Goal: Information Seeking & Learning: Learn about a topic

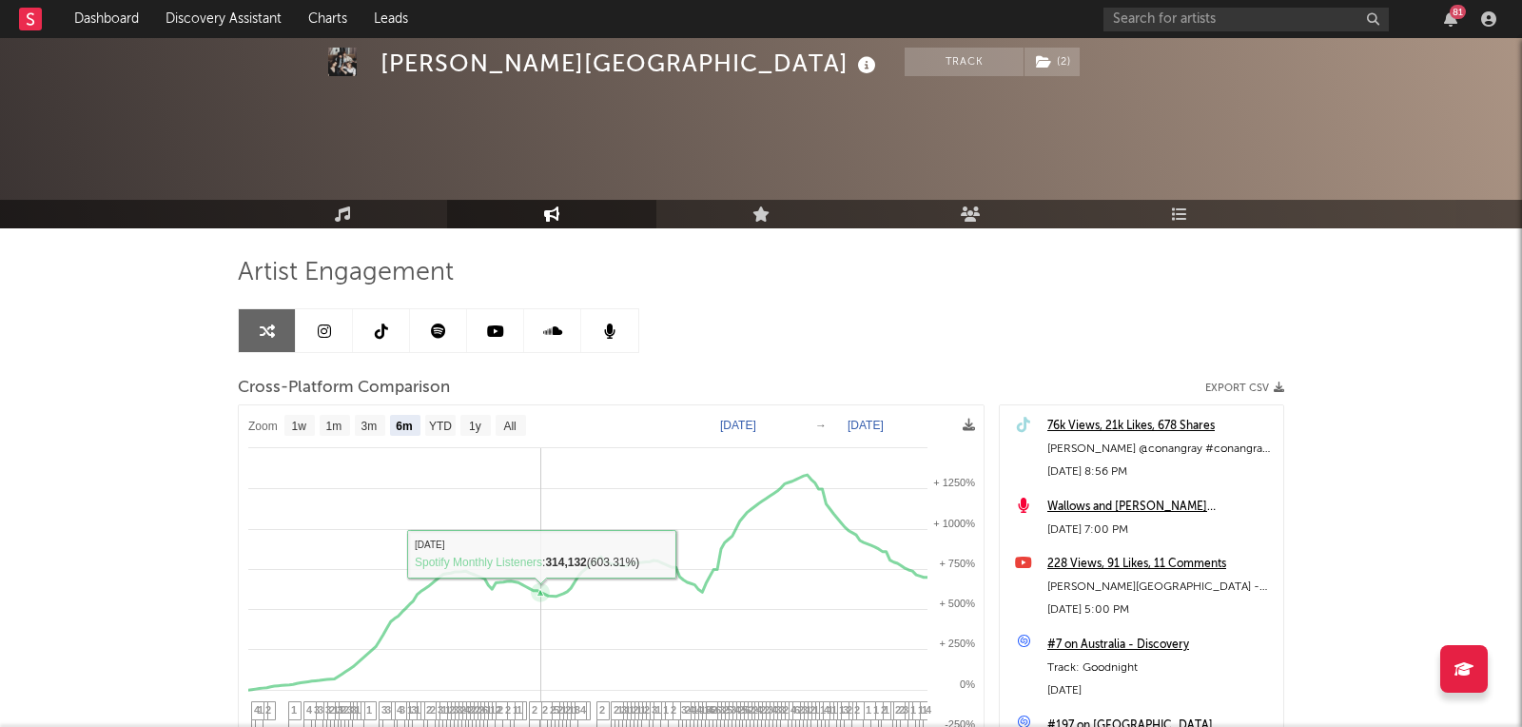
select select "6m"
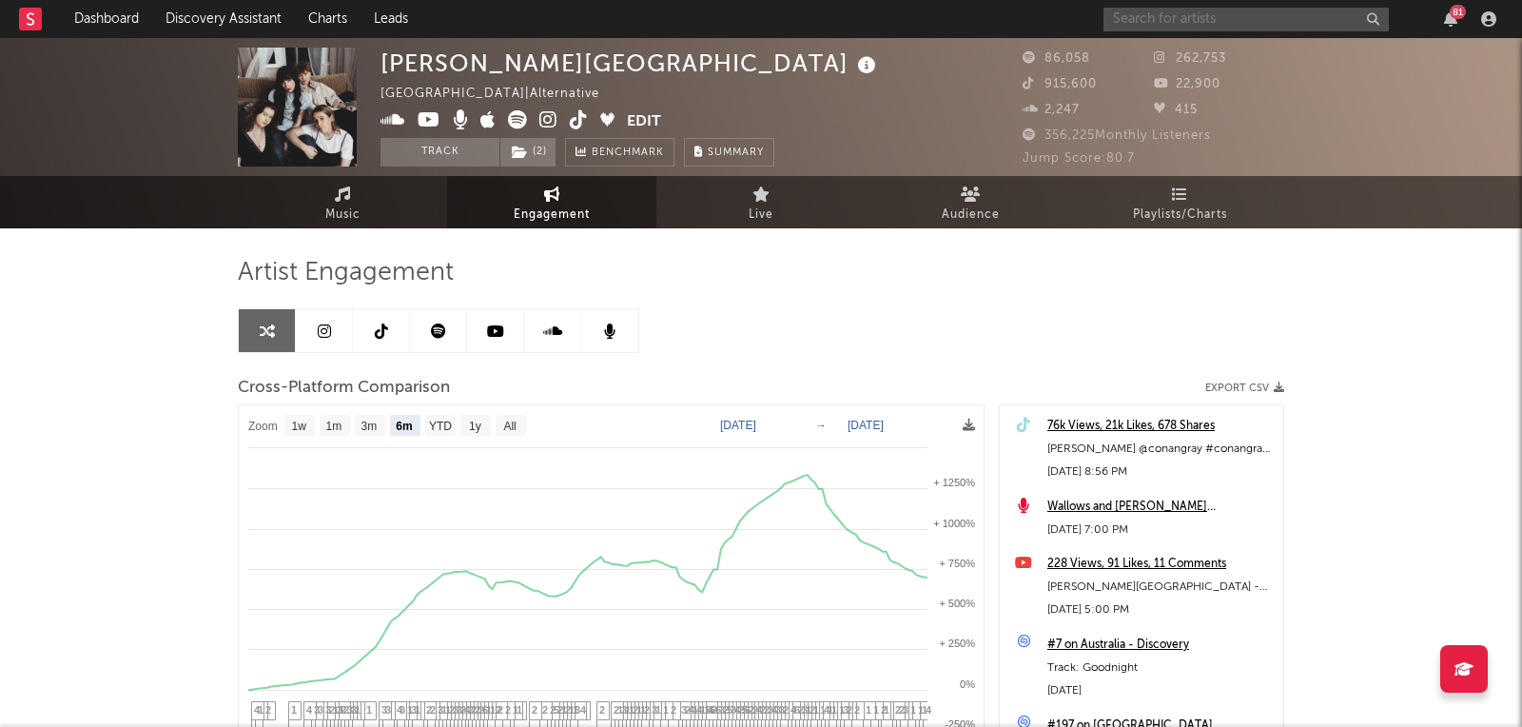
click at [1268, 17] on input "text" at bounding box center [1245, 20] width 285 height 24
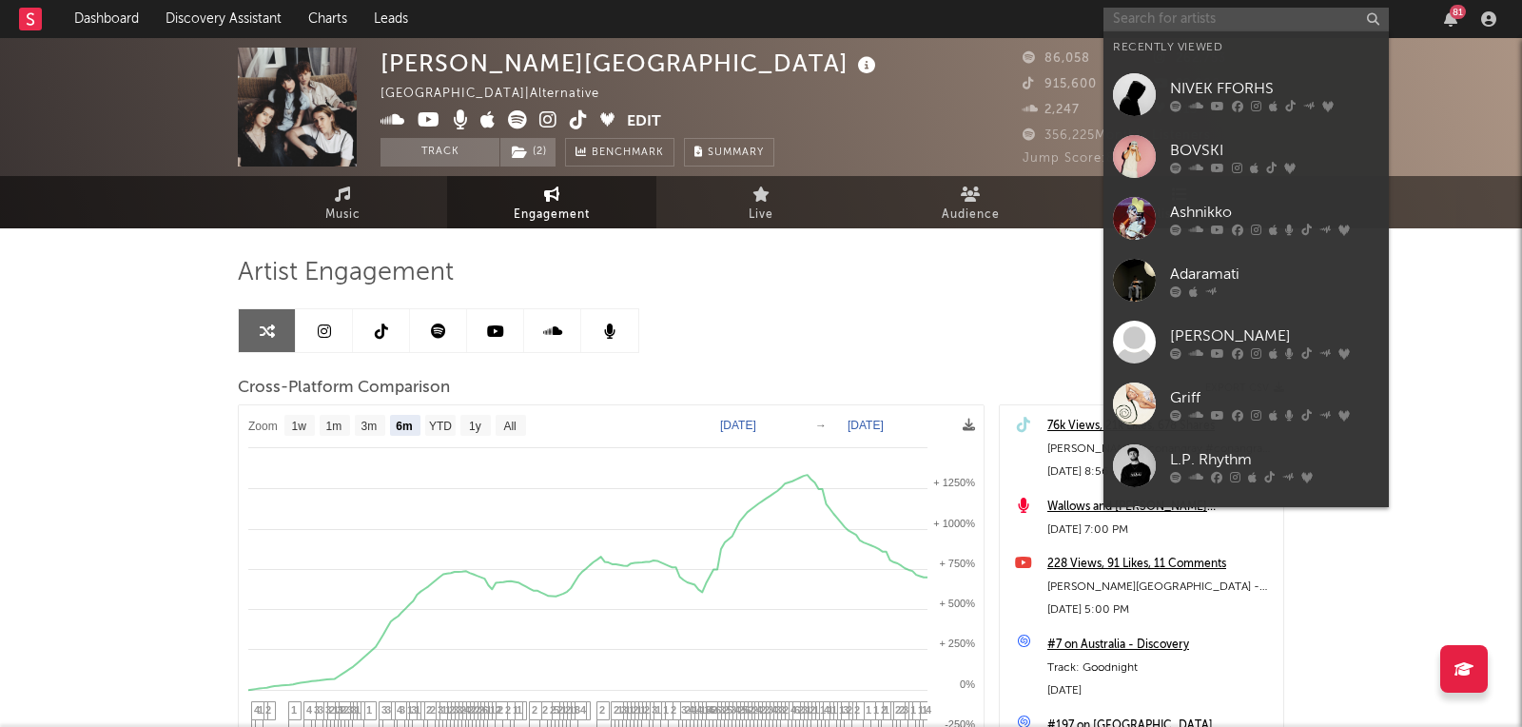
paste input "[URL][DOMAIN_NAME]"
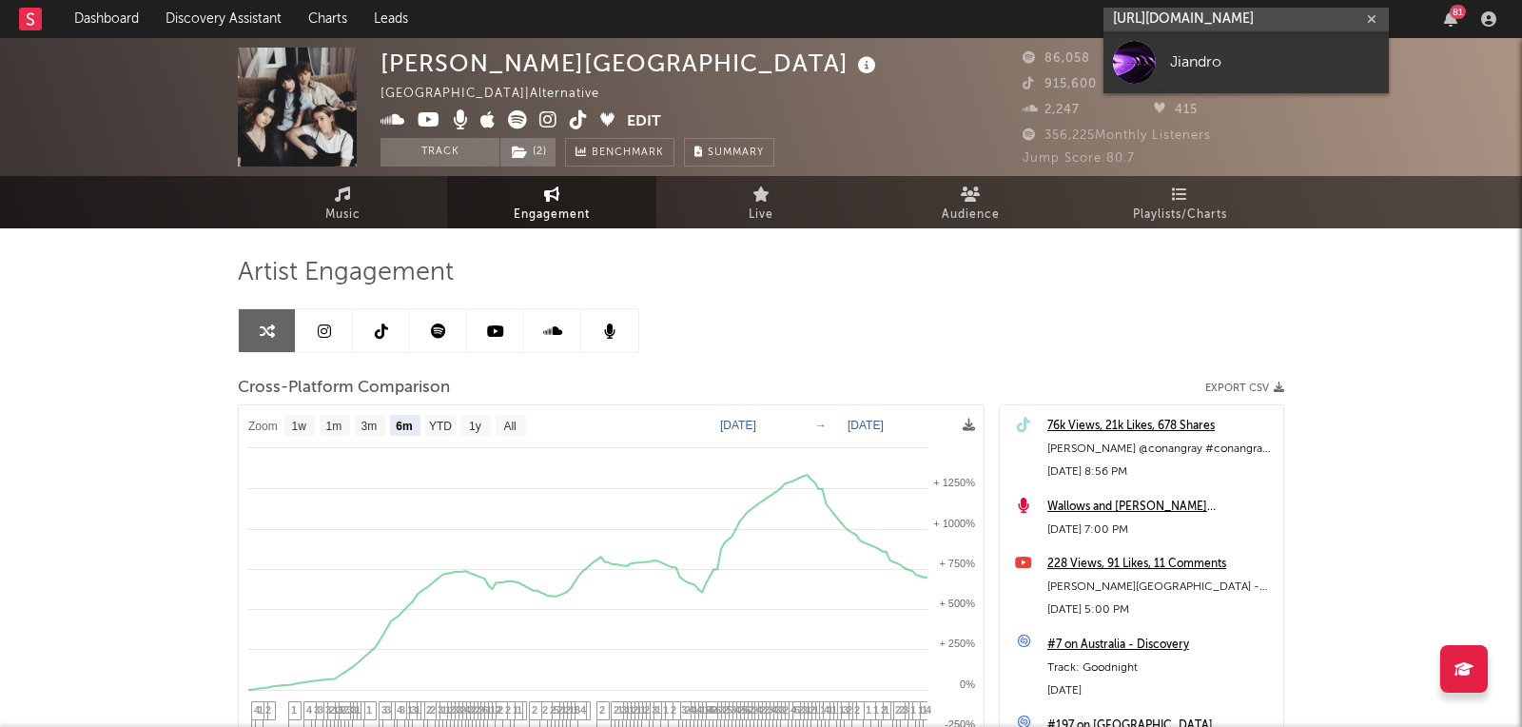
click at [1255, 28] on input "[URL][DOMAIN_NAME]" at bounding box center [1245, 20] width 285 height 24
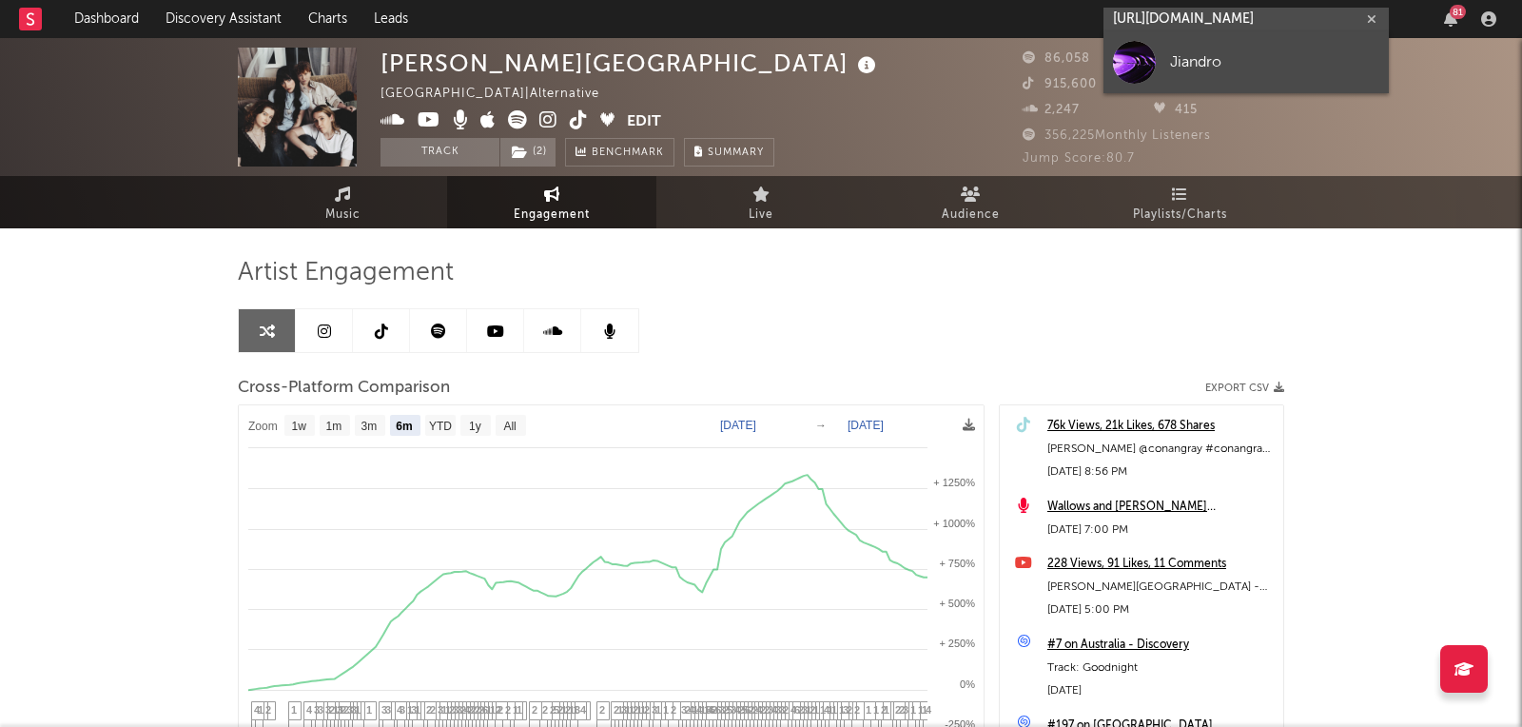
type input "[URL][DOMAIN_NAME]"
click at [1241, 49] on link "Jiandro" at bounding box center [1245, 62] width 285 height 62
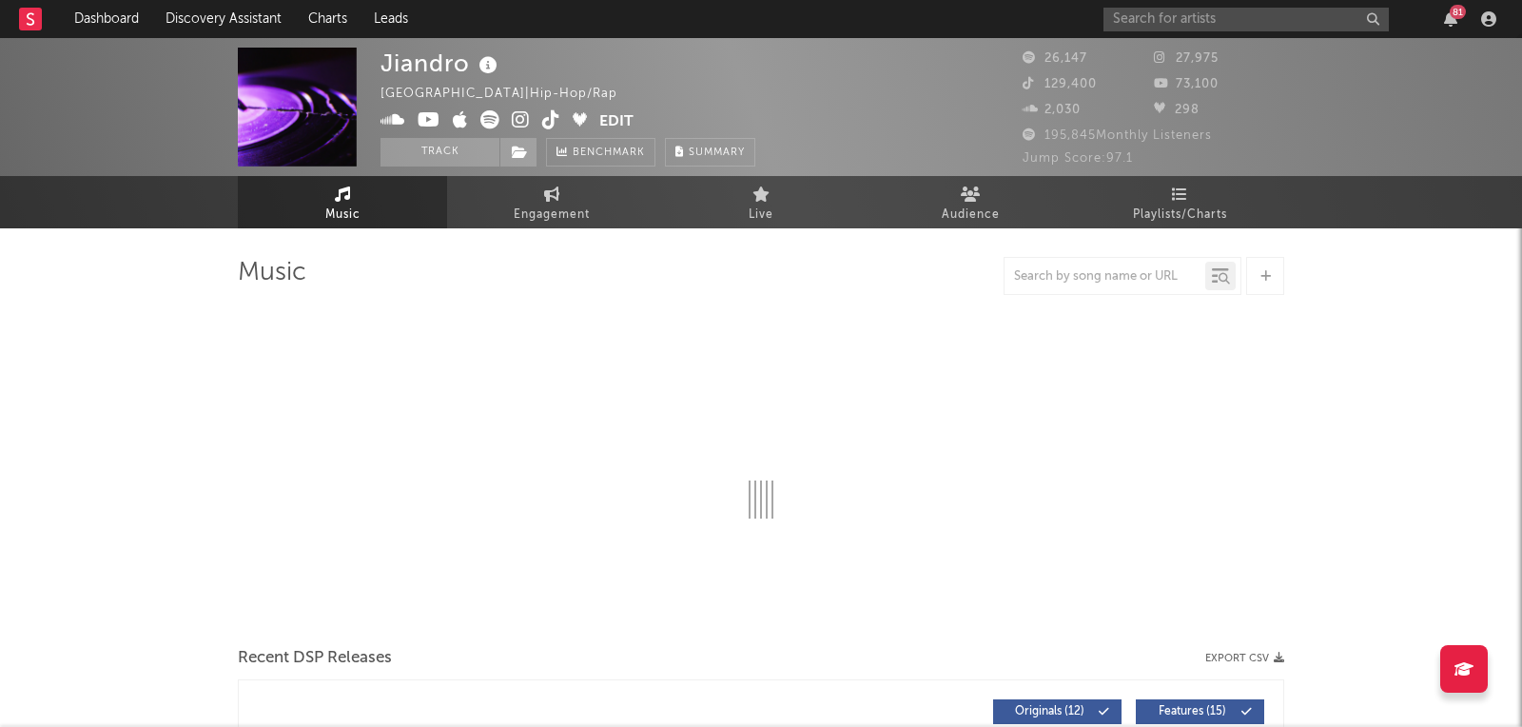
select select "1w"
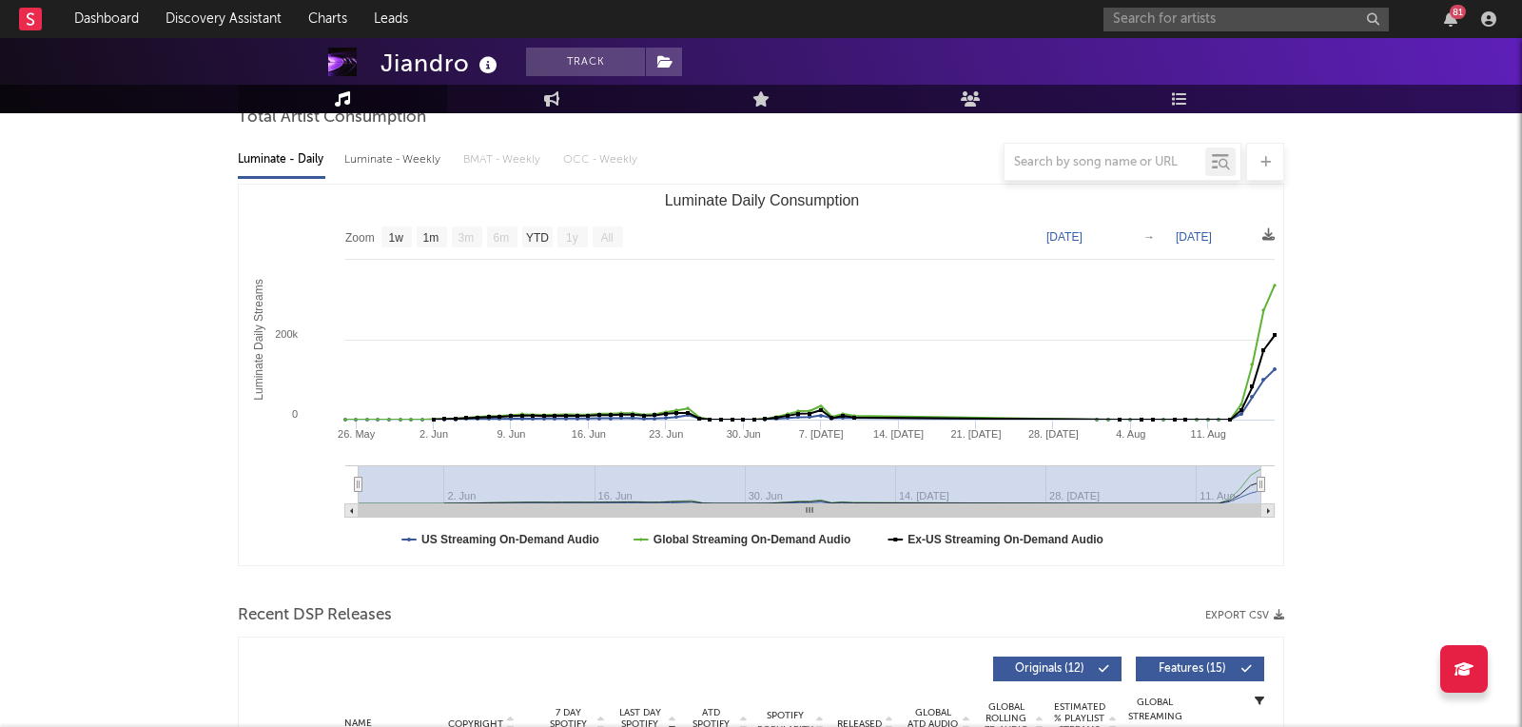
scroll to position [594, 0]
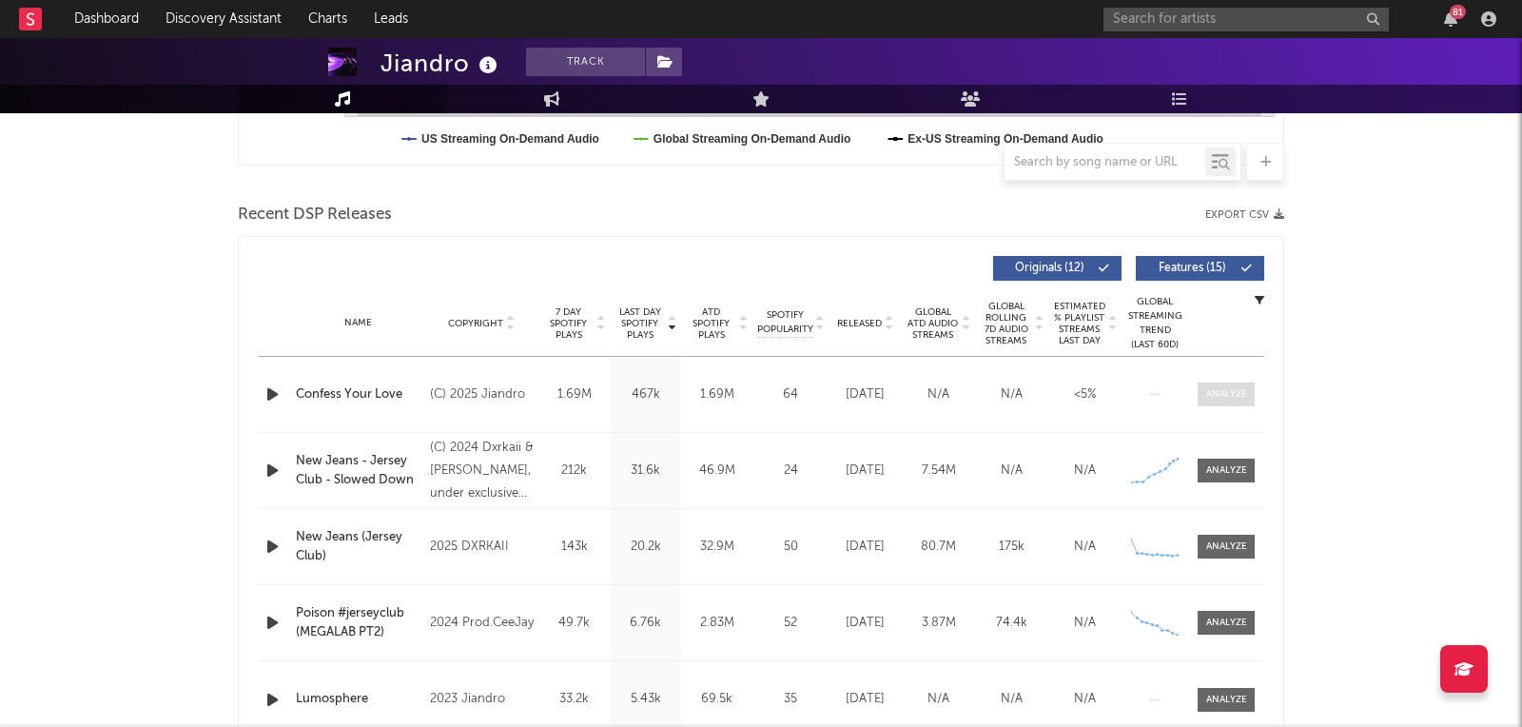
click at [1208, 384] on span at bounding box center [1226, 394] width 57 height 24
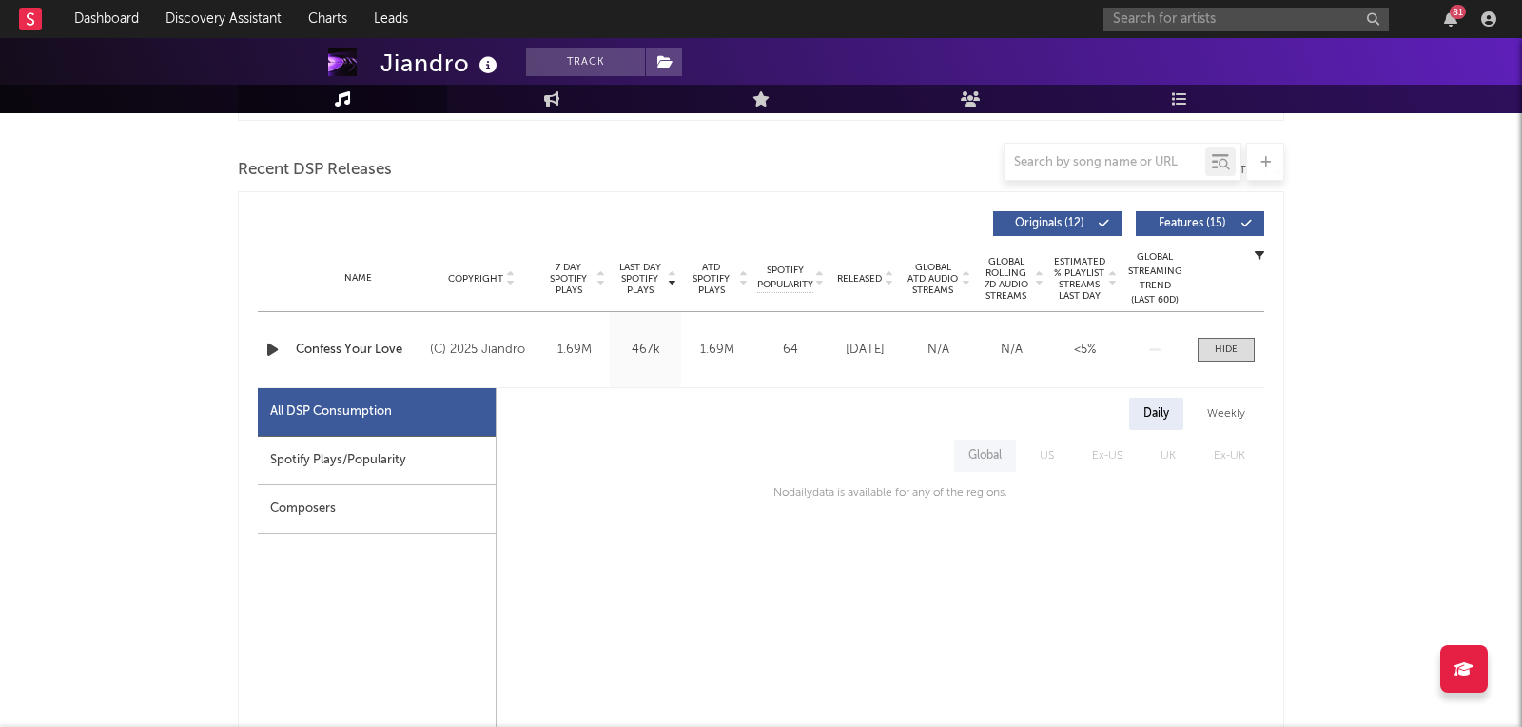
scroll to position [645, 0]
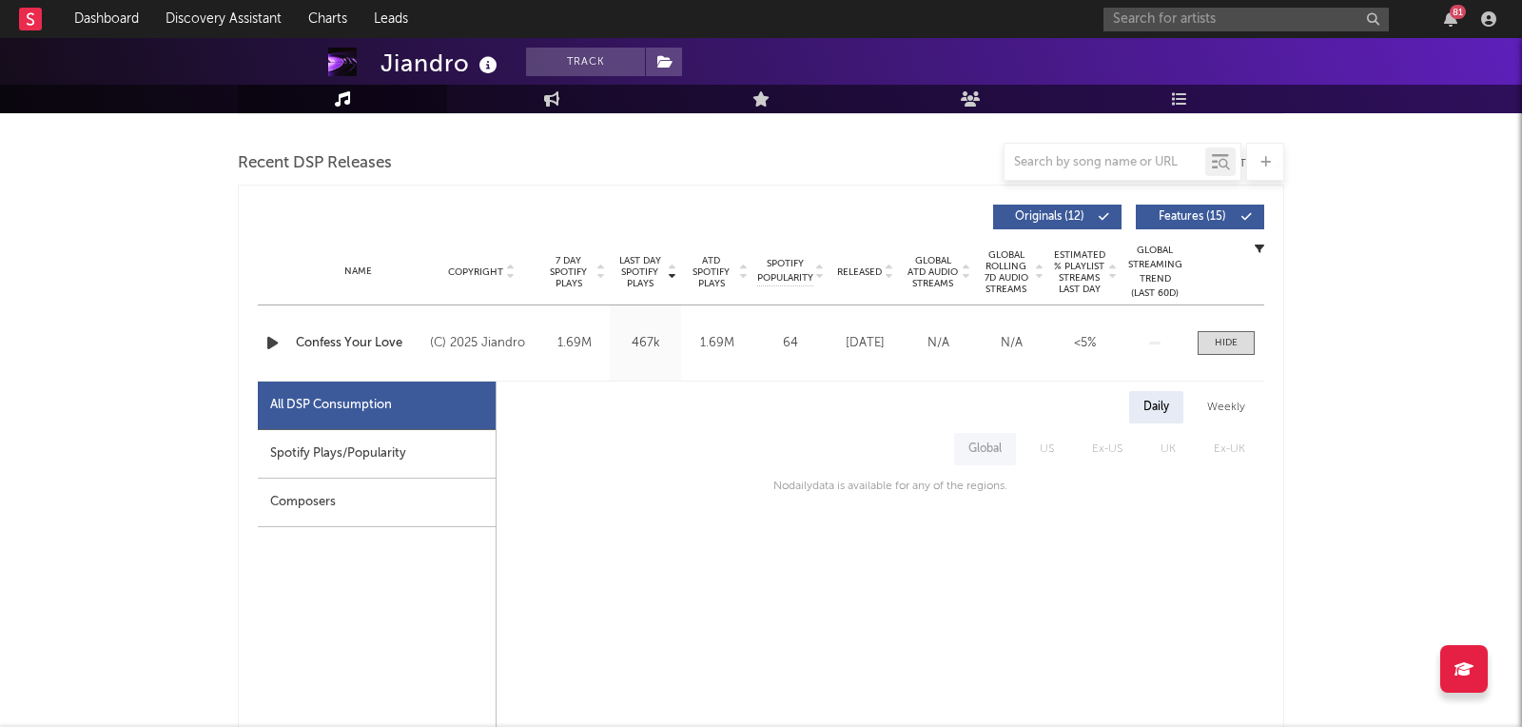
click at [463, 440] on div "Spotify Plays/Popularity" at bounding box center [377, 454] width 238 height 49
select select "1w"
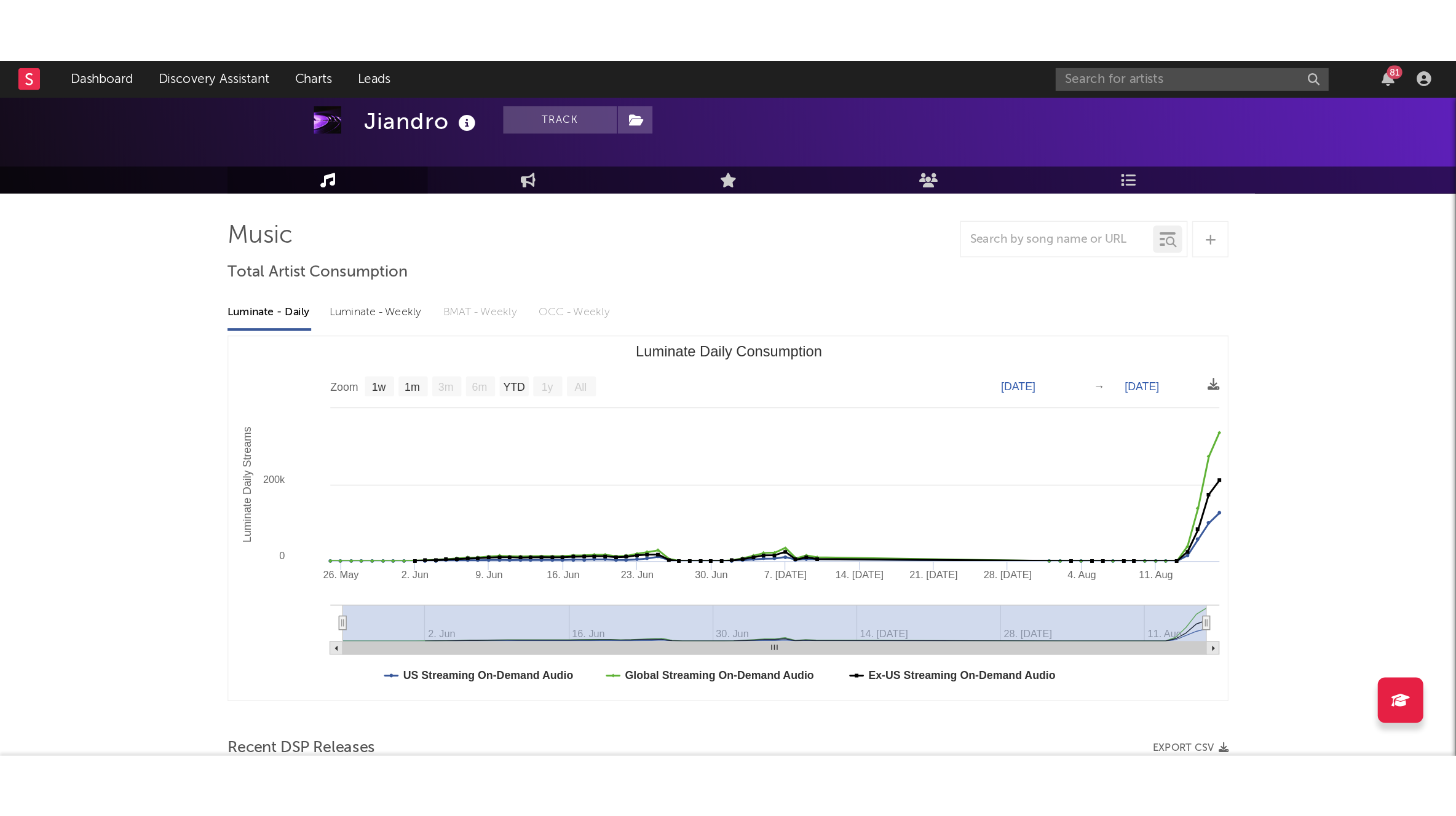
scroll to position [0, 0]
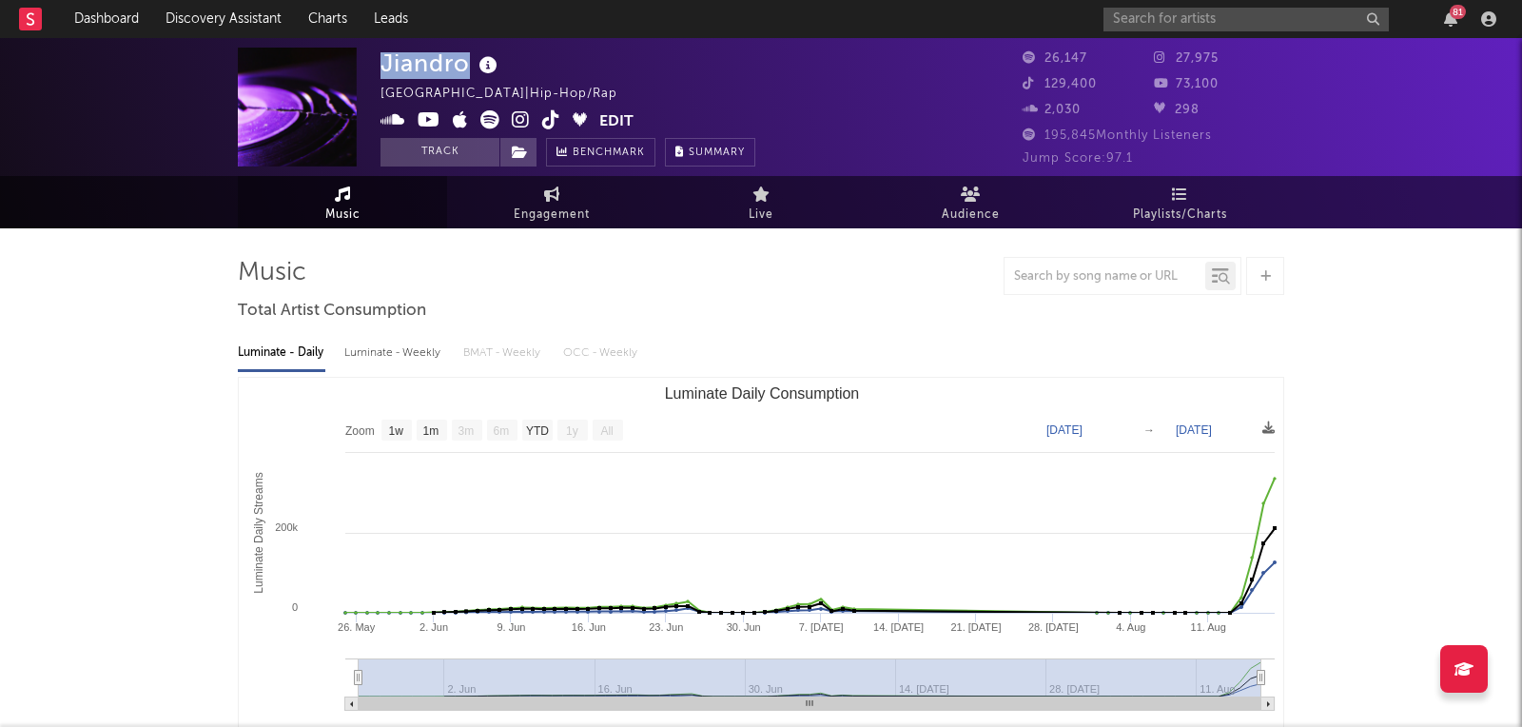
drag, startPoint x: 472, startPoint y: 64, endPoint x: 383, endPoint y: 70, distance: 88.7
click at [383, 70] on div "Jiandro" at bounding box center [442, 63] width 122 height 31
copy div "Jiandro"
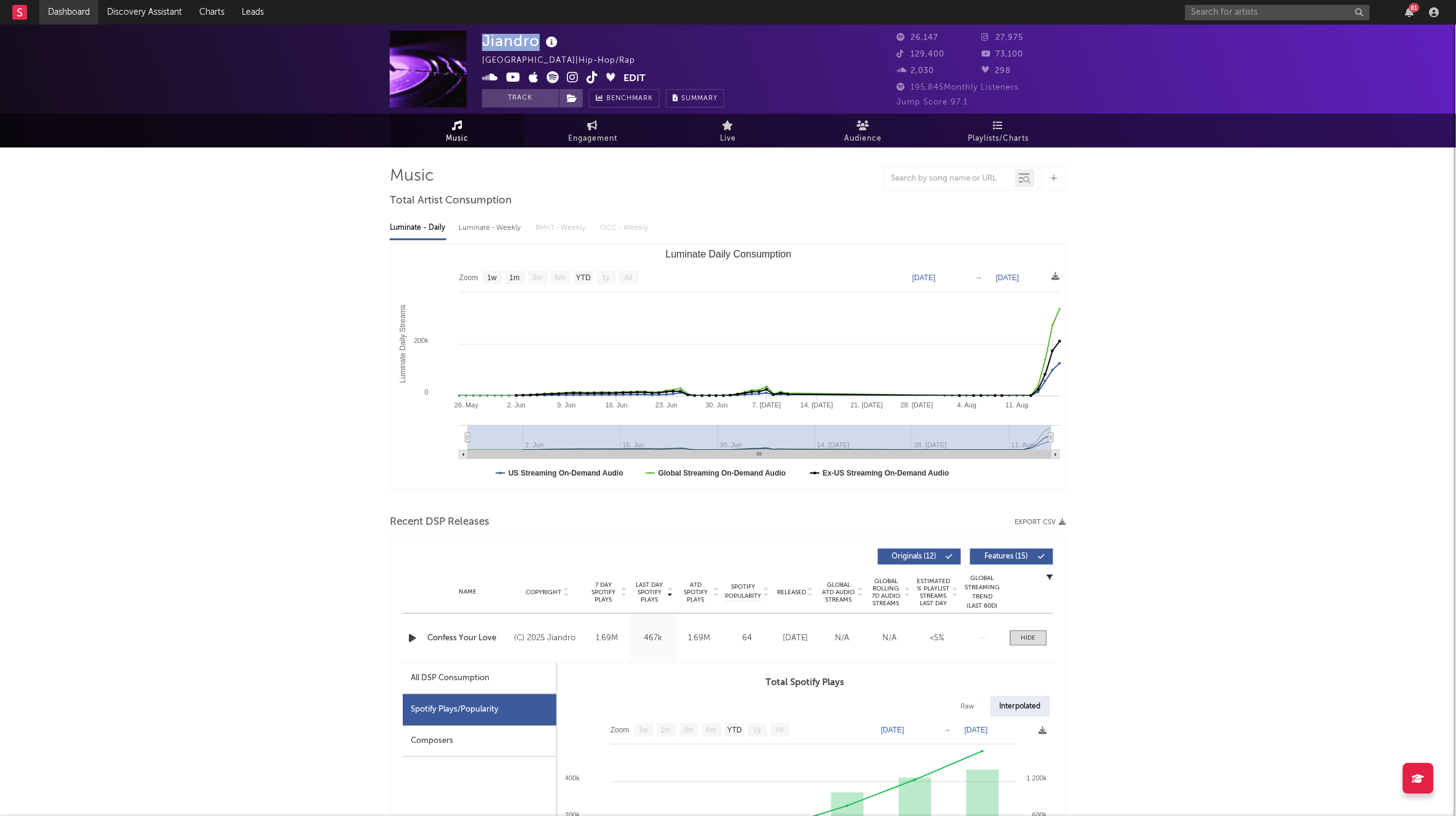
click at [61, 12] on link "Dashboard" at bounding box center [69, 12] width 59 height 25
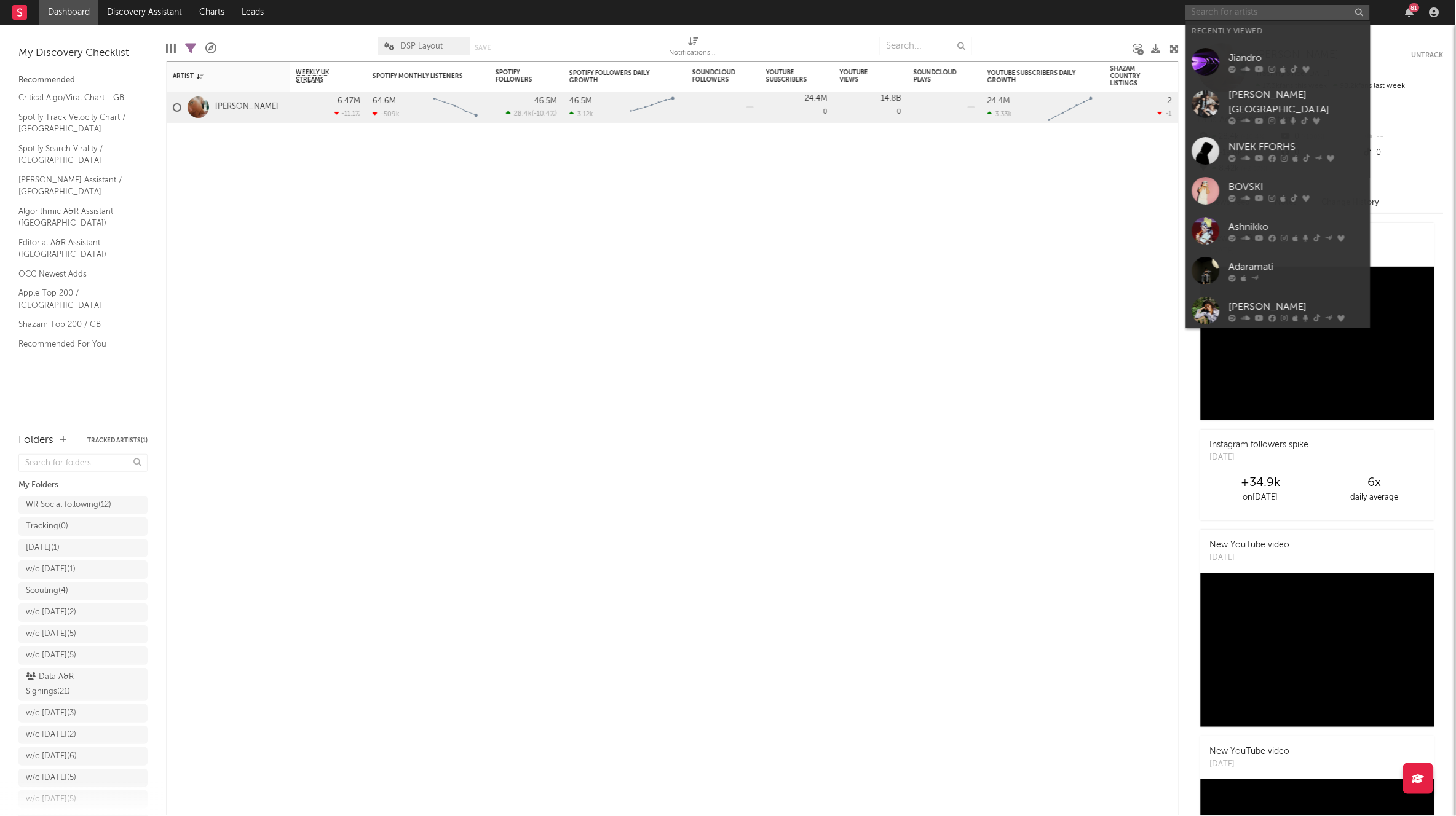
click at [983, 9] on input "text" at bounding box center [1277, 13] width 184 height 16
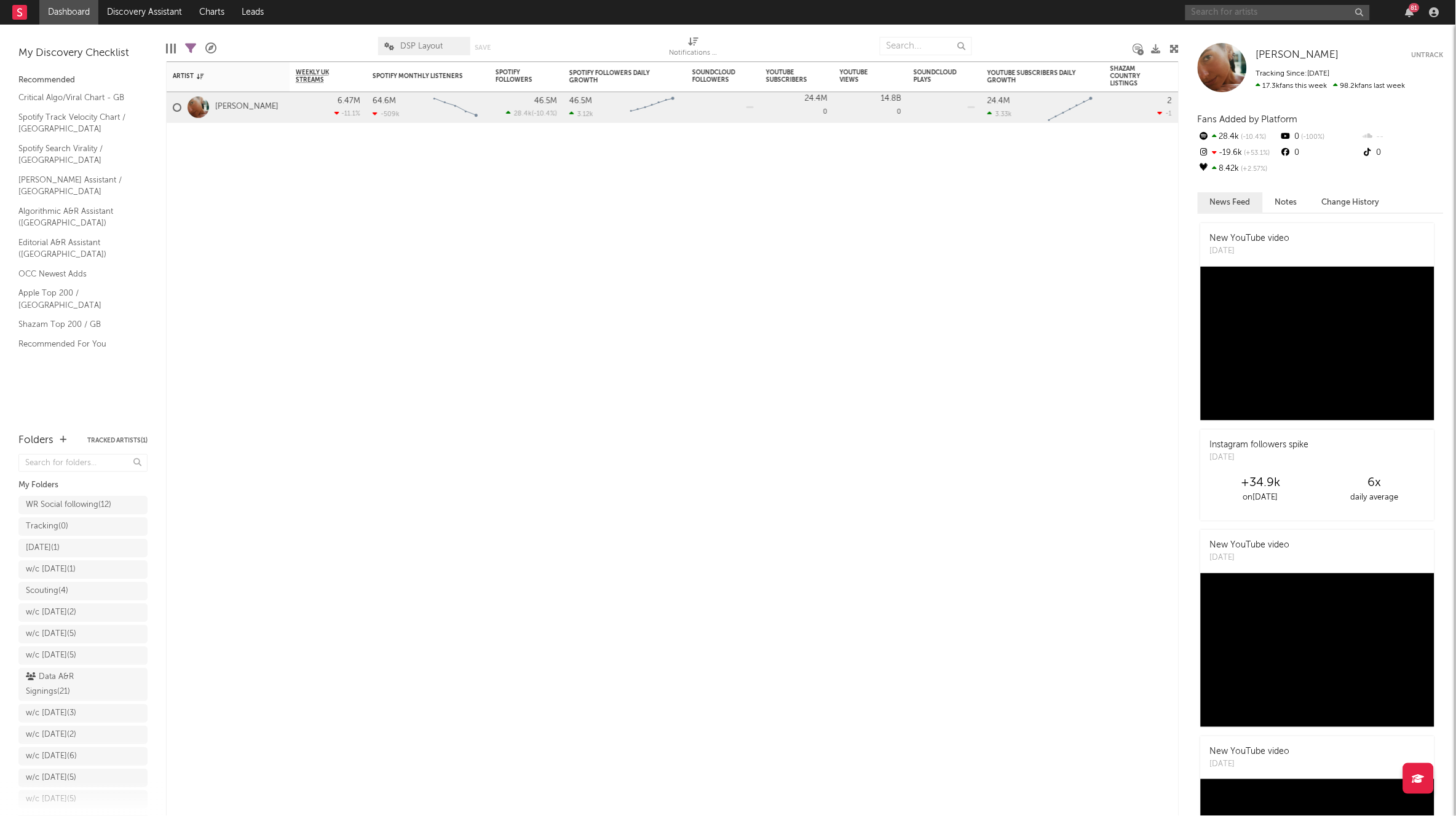
click at [983, 16] on input "text" at bounding box center [1277, 13] width 184 height 16
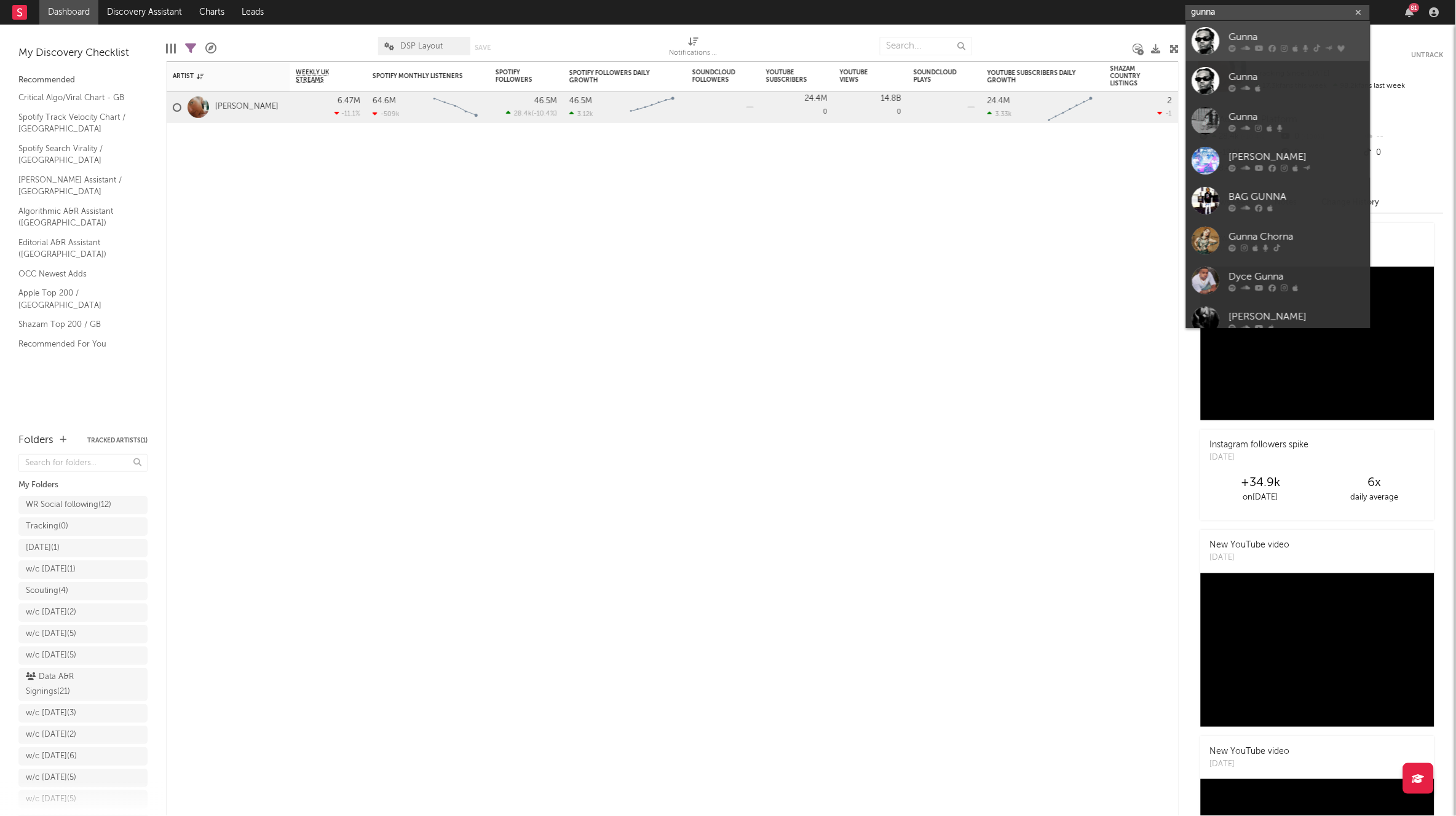
type input "gunna"
click at [983, 21] on link "Gunna" at bounding box center [1278, 41] width 184 height 40
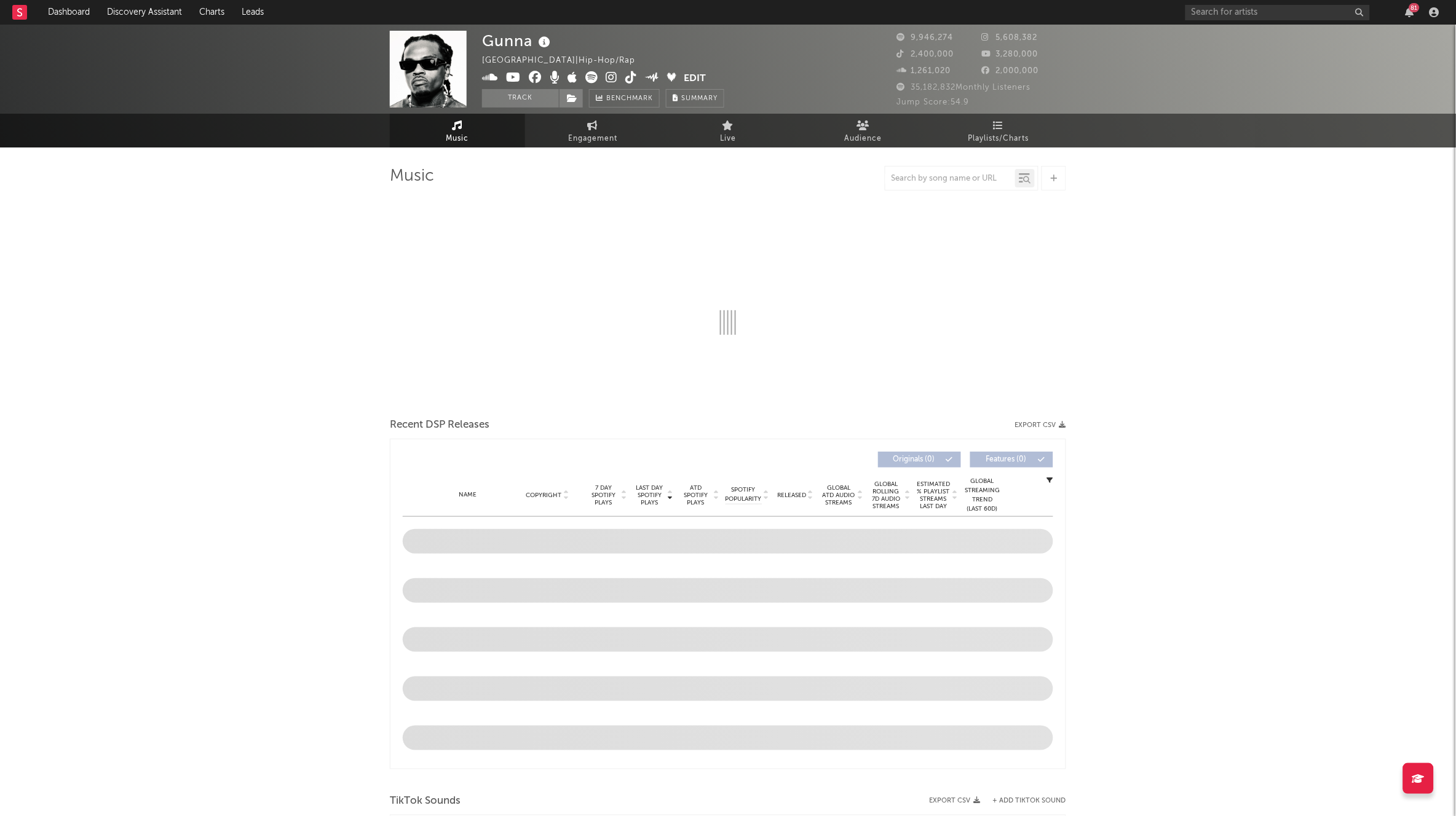
select select "6m"
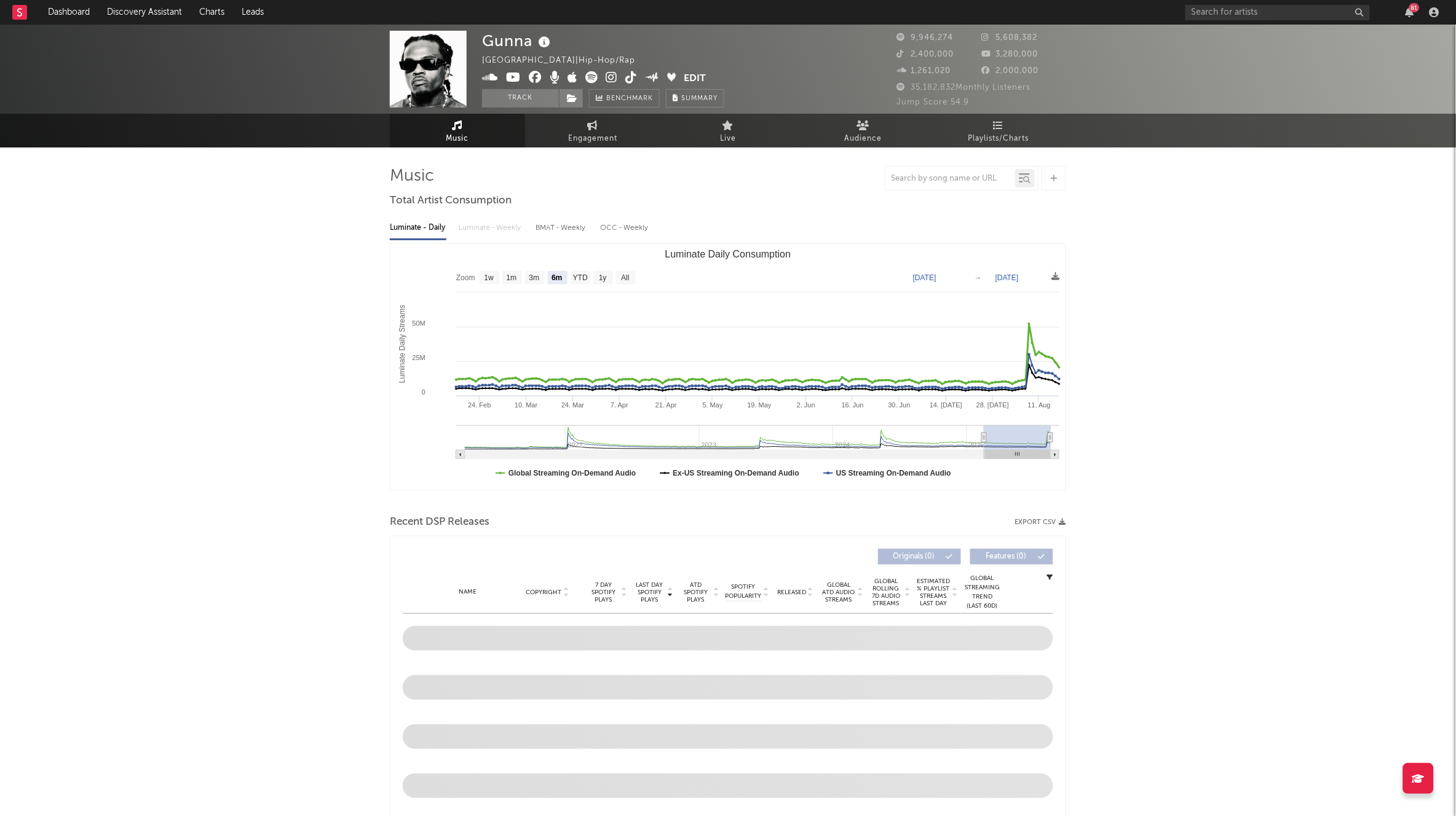
select select "6m"
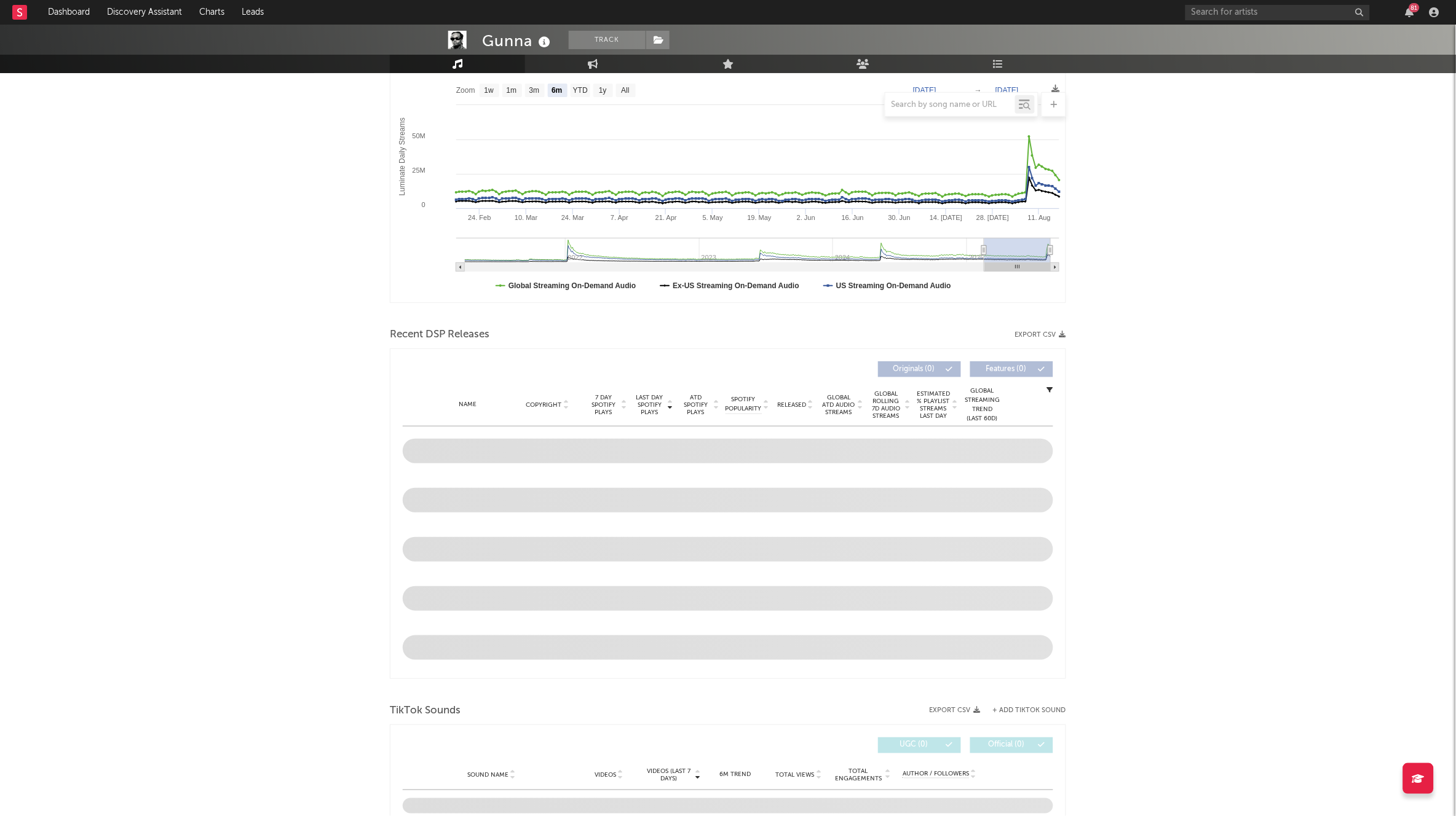
scroll to position [385, 0]
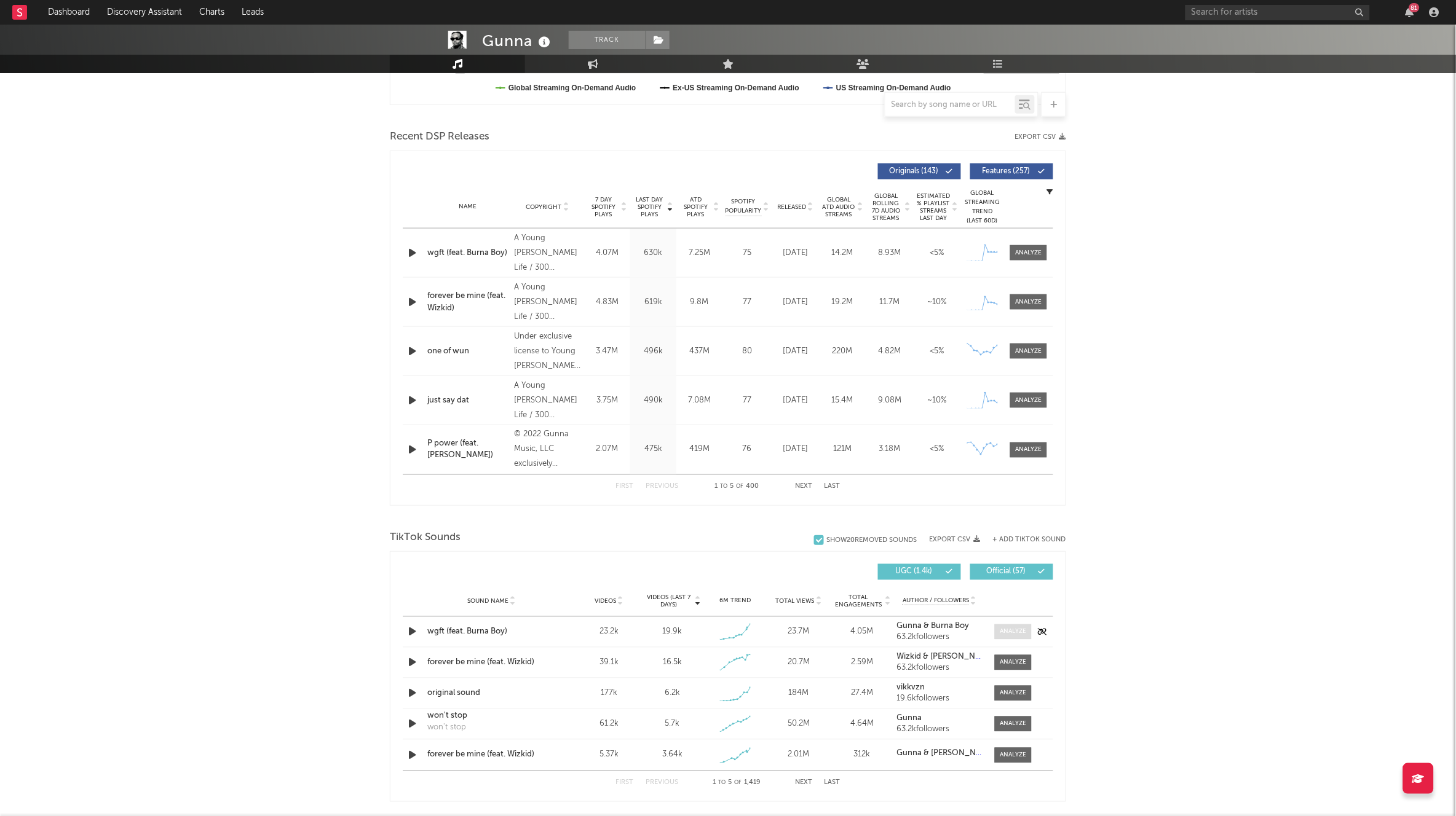
click at [983, 469] on div at bounding box center [1013, 632] width 26 height 9
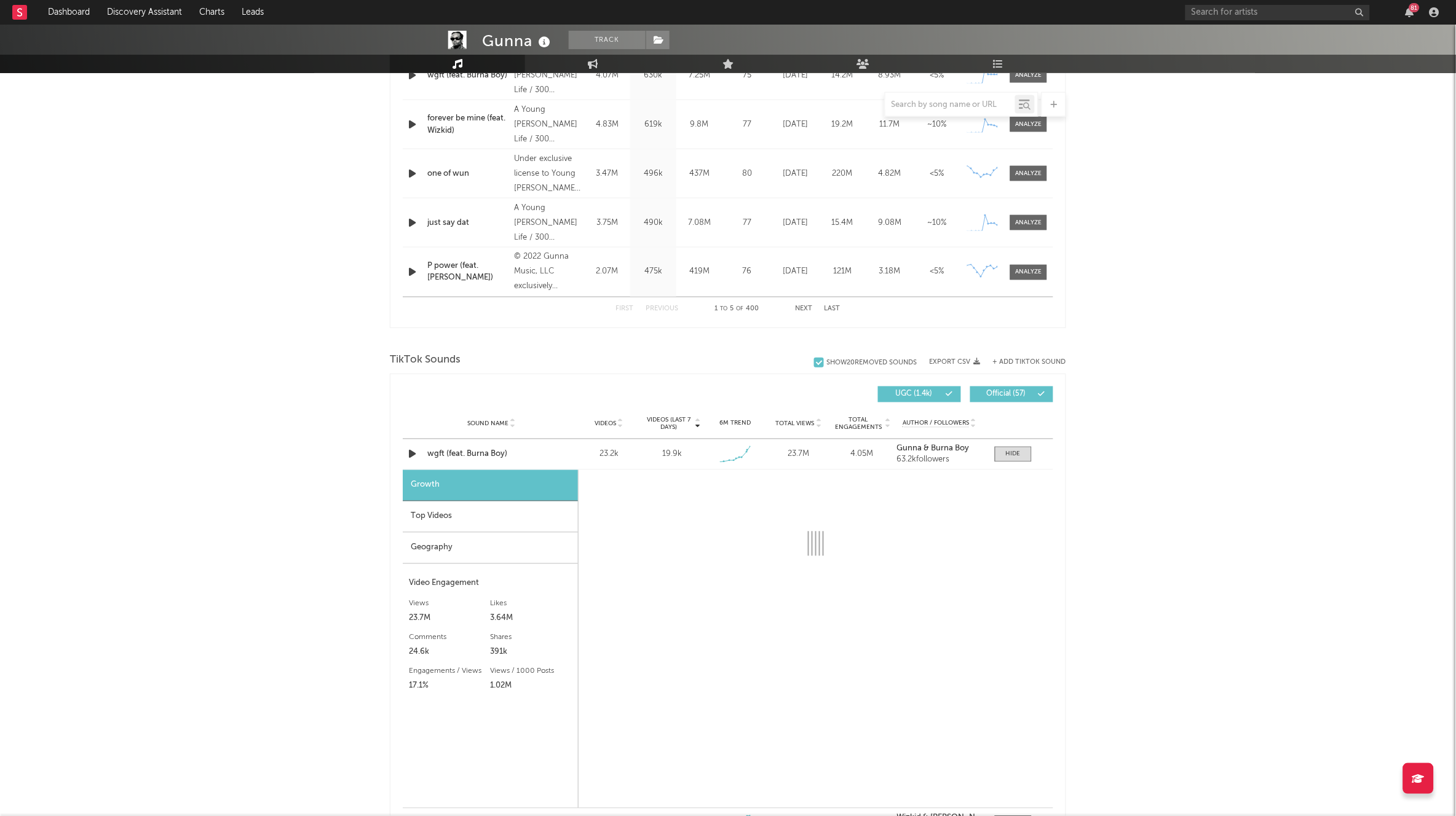
scroll to position [578, 0]
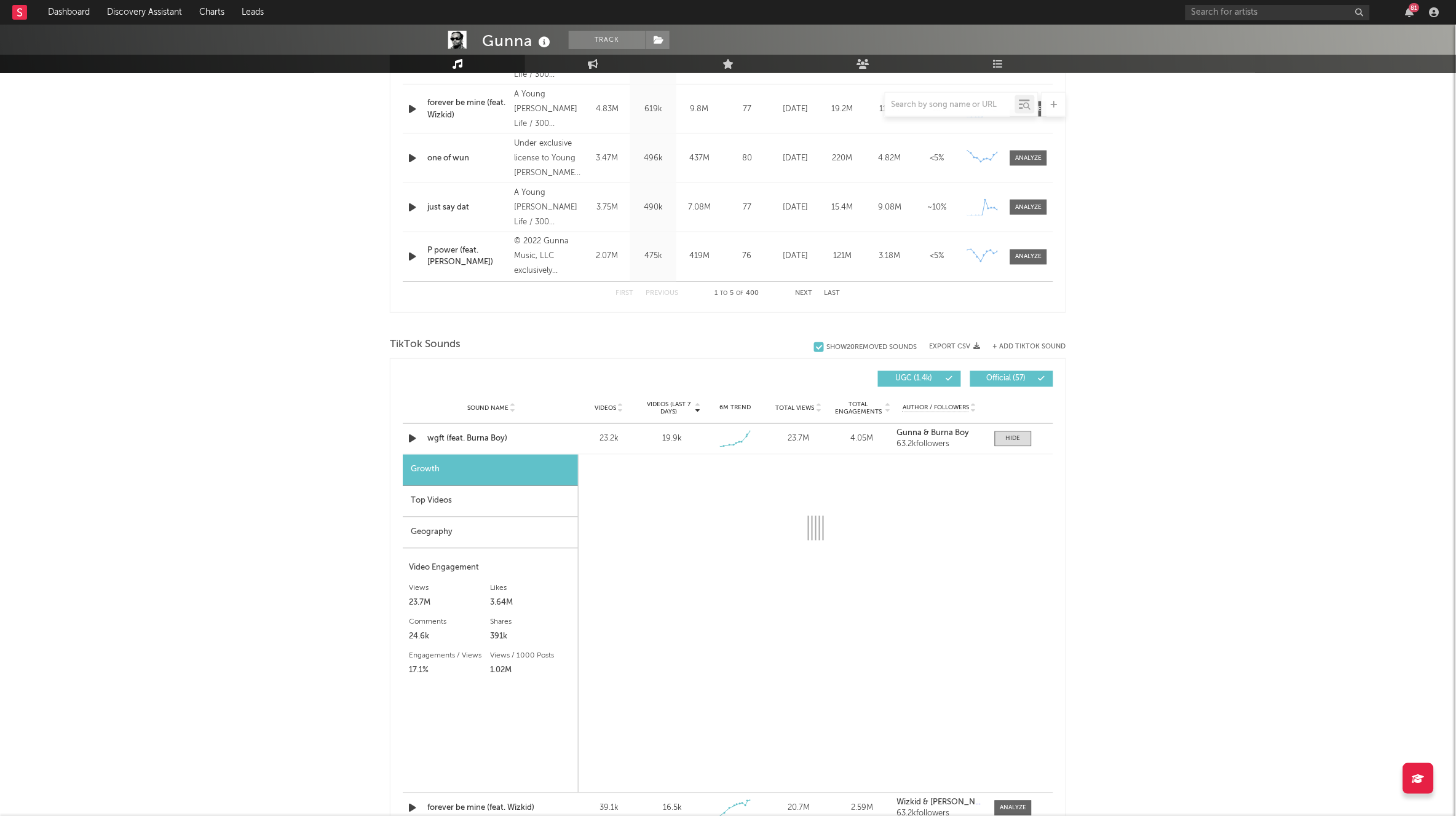
select select "1w"
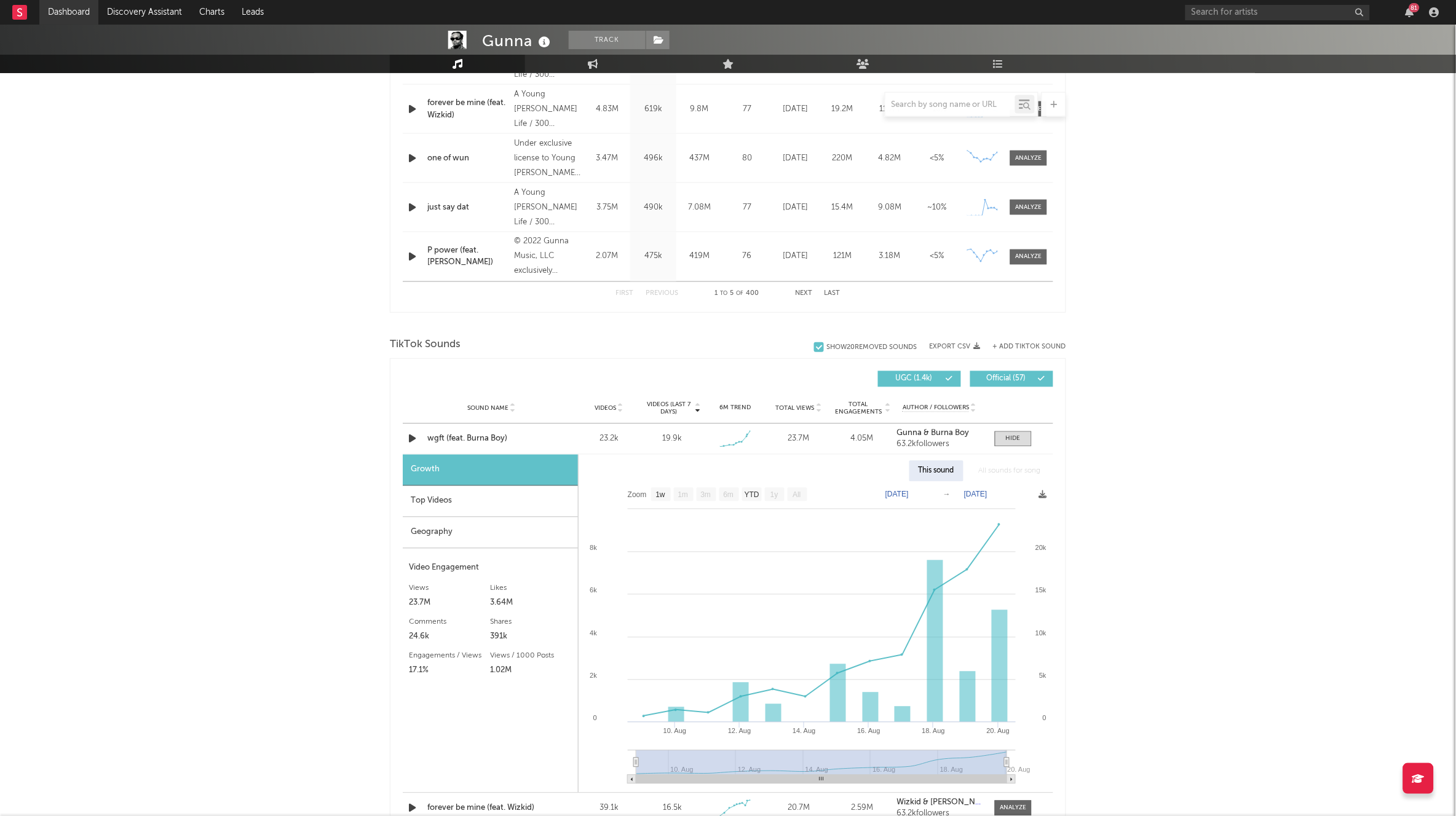
click at [91, 16] on link "Dashboard" at bounding box center [69, 12] width 59 height 25
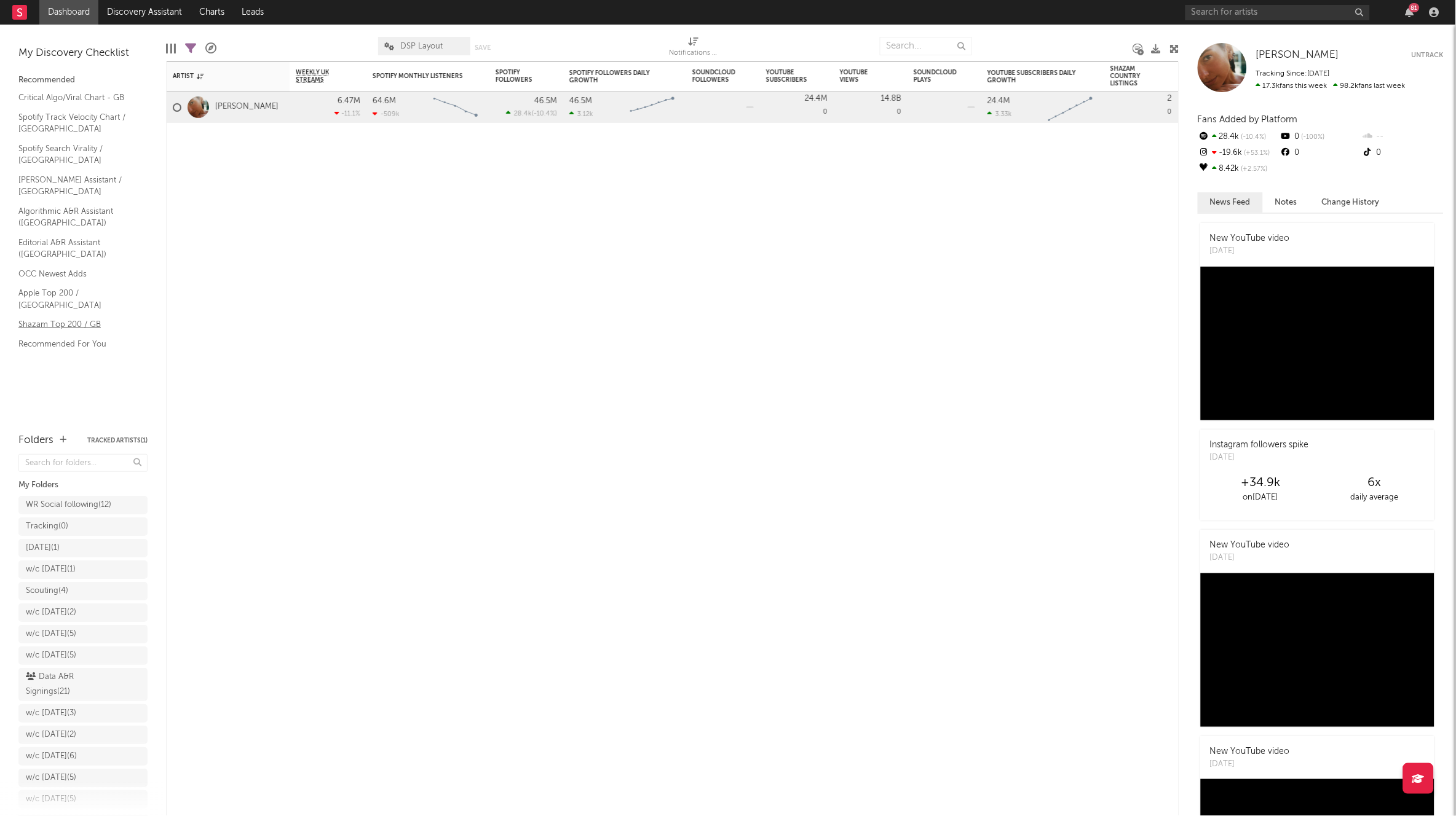
click at [66, 318] on link "Shazam Top 200 / GB" at bounding box center [77, 324] width 117 height 14
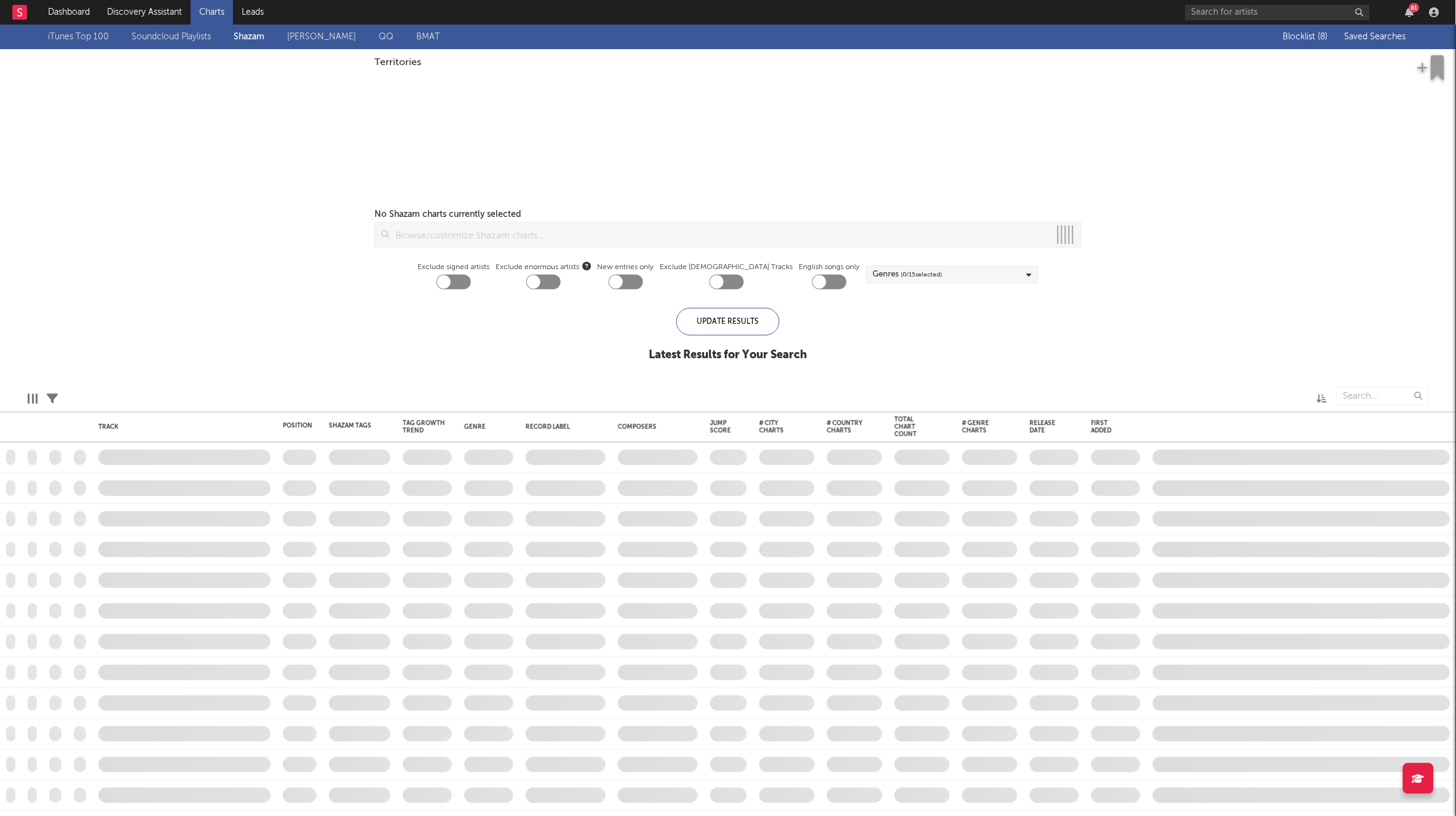
checkbox input "true"
